Goal: Navigation & Orientation: Find specific page/section

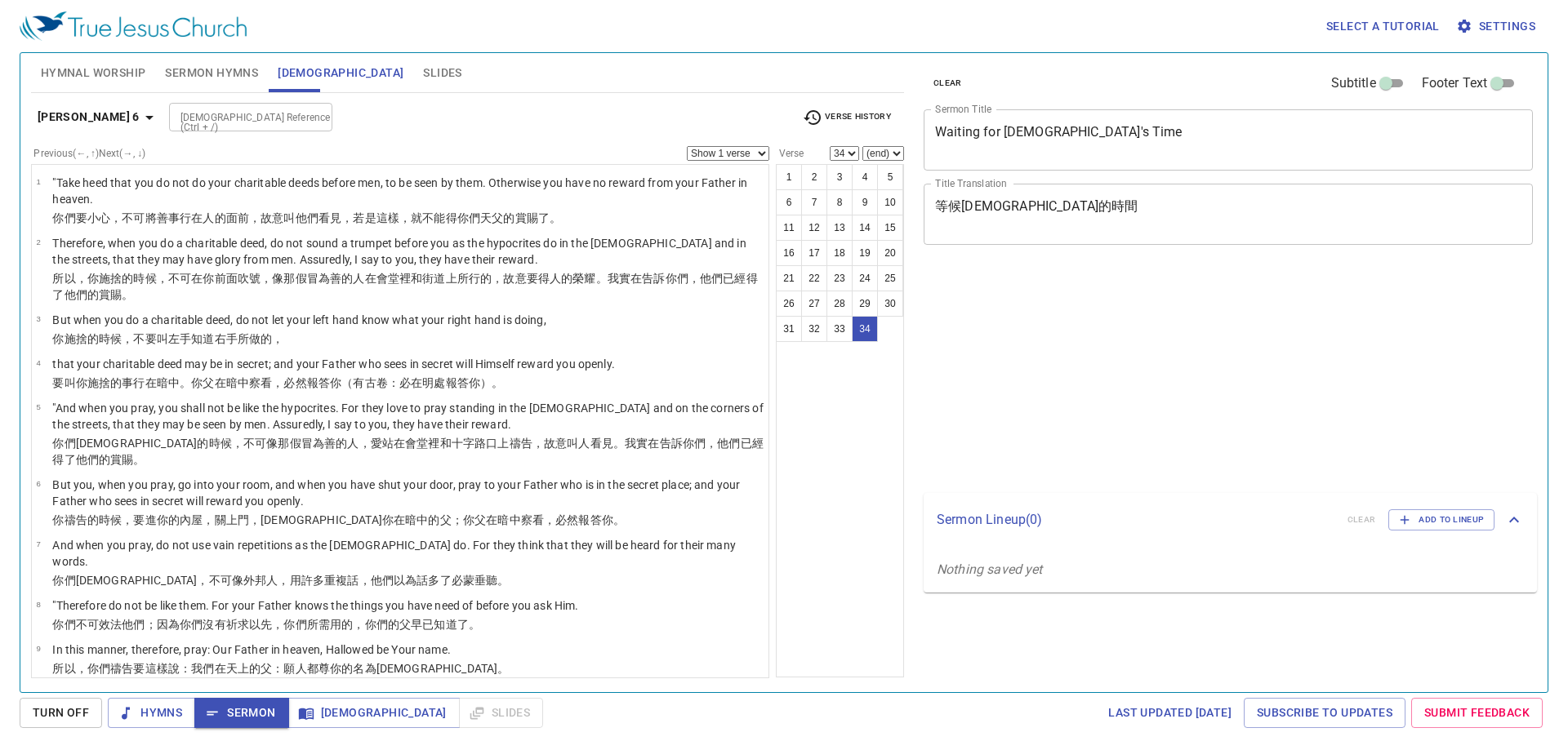
select select "34"
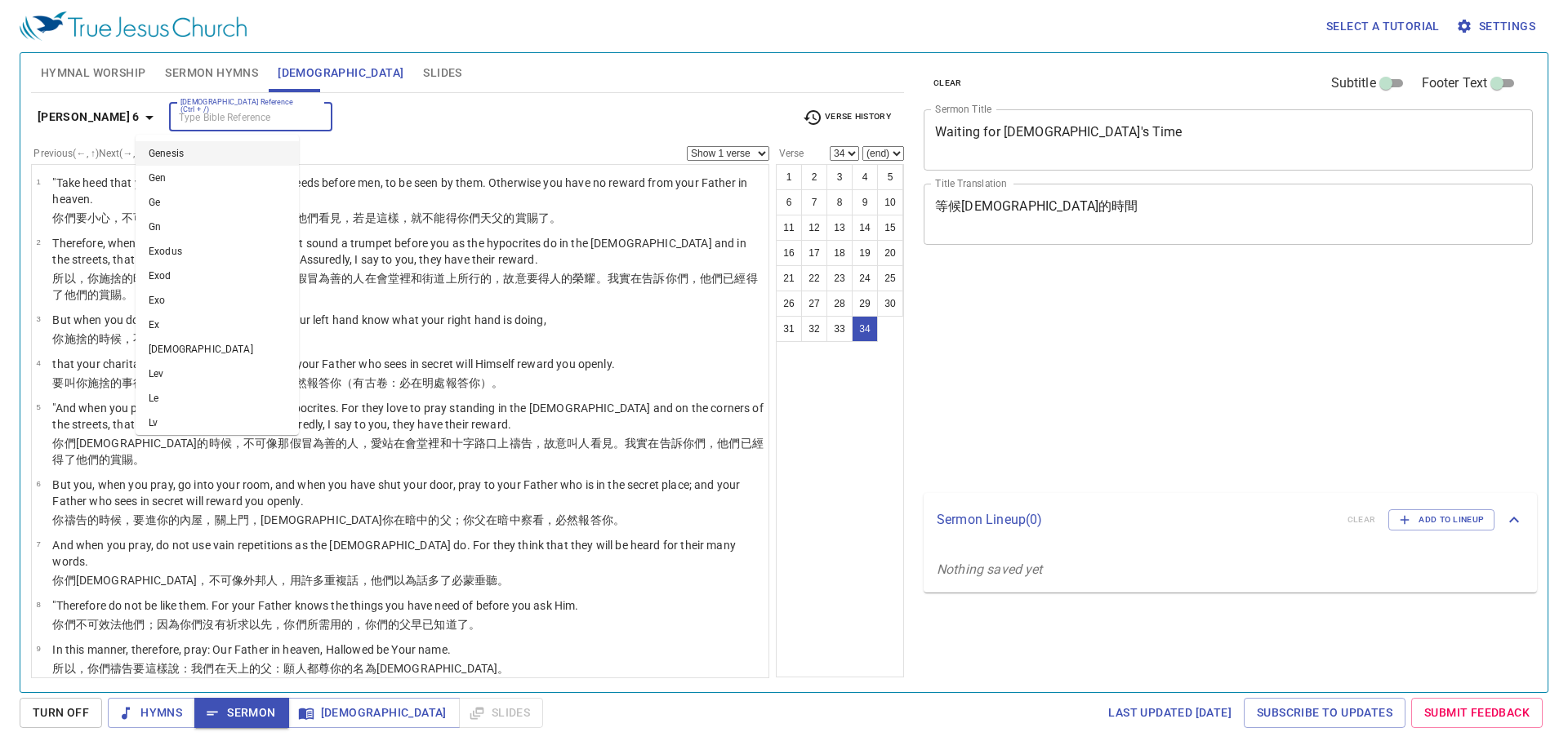
select select "34"
